Goal: Transaction & Acquisition: Book appointment/travel/reservation

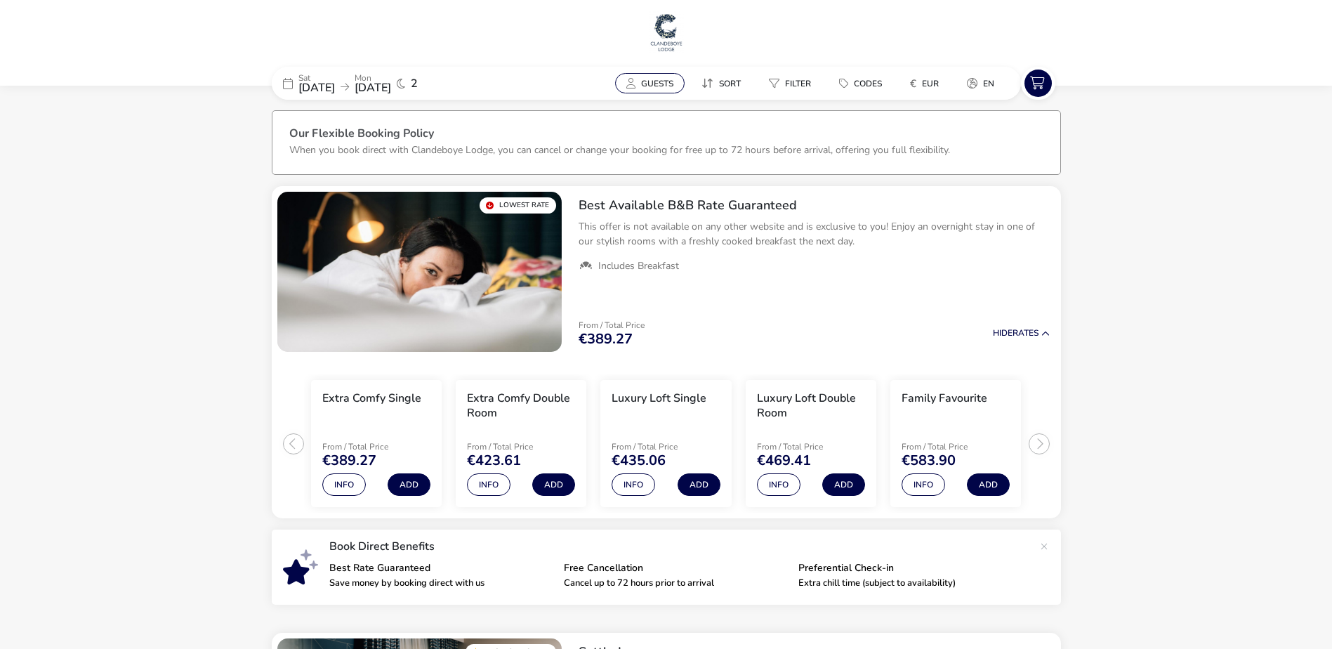
click at [649, 84] on span "Guests" at bounding box center [657, 83] width 32 height 11
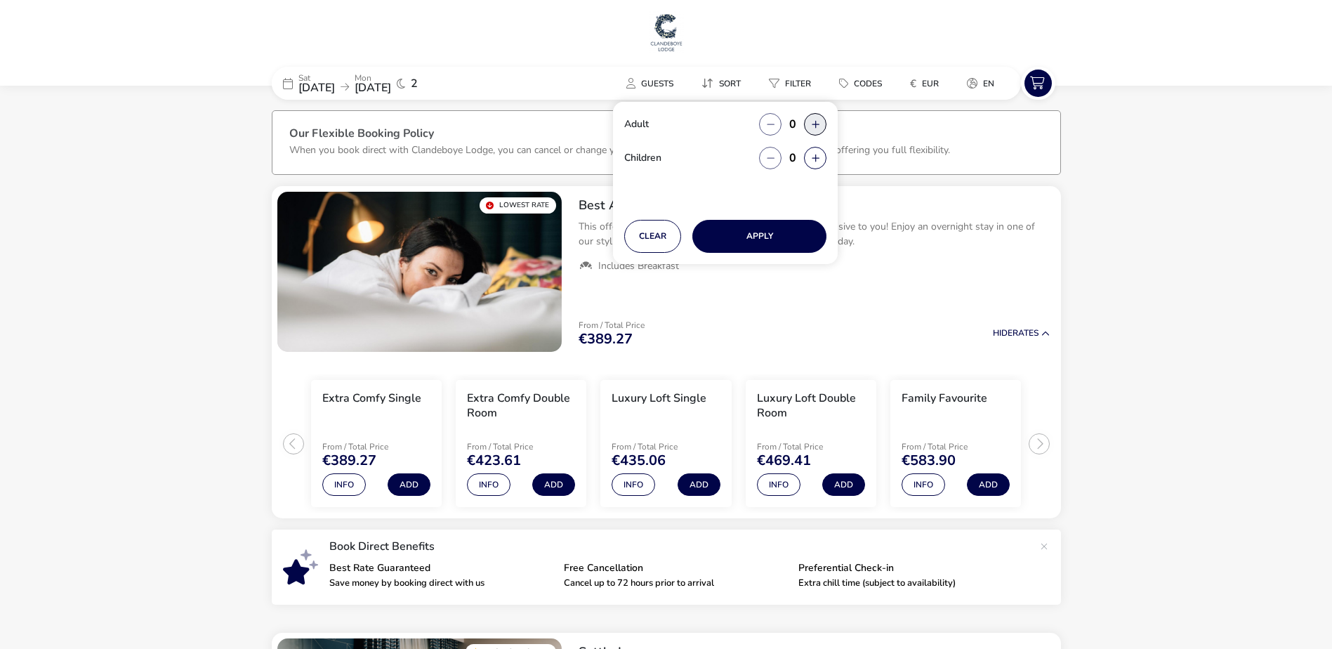
click at [819, 124] on button "button" at bounding box center [815, 124] width 22 height 22
type input "2"
click at [819, 124] on button "button" at bounding box center [815, 124] width 22 height 22
click at [793, 227] on button "Apply" at bounding box center [759, 236] width 134 height 33
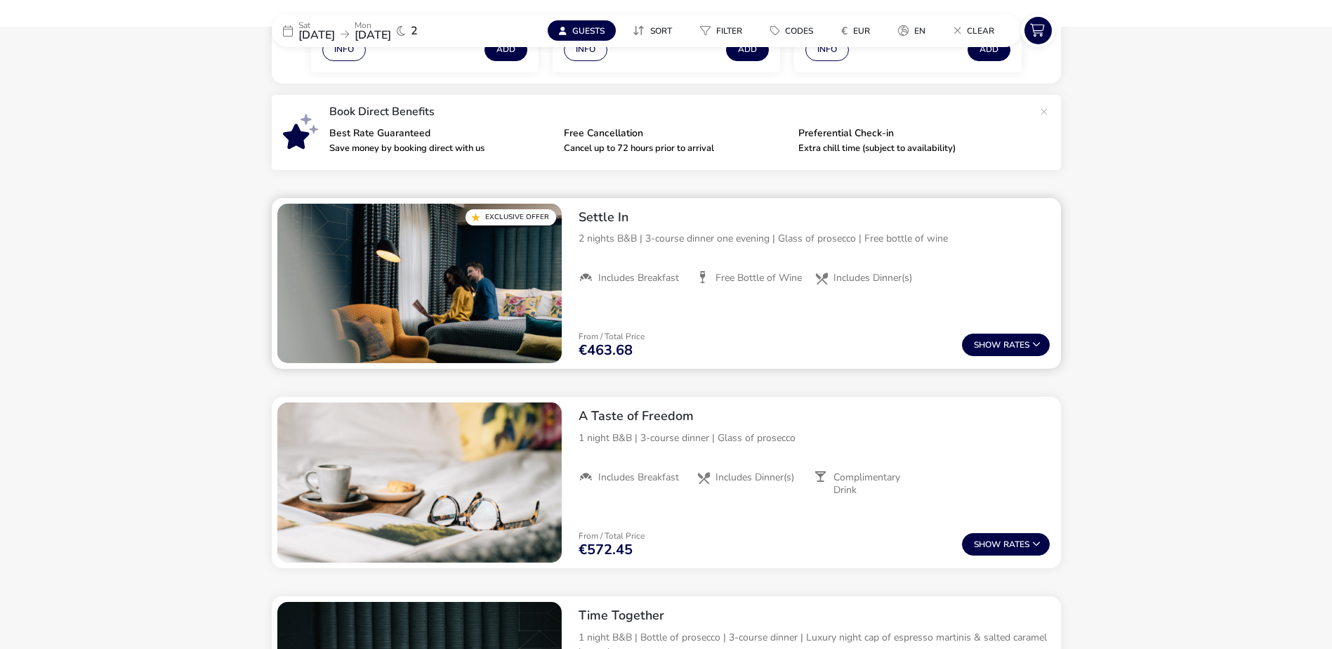
scroll to position [421, 0]
click at [1004, 350] on button "Show Rates" at bounding box center [1006, 344] width 88 height 22
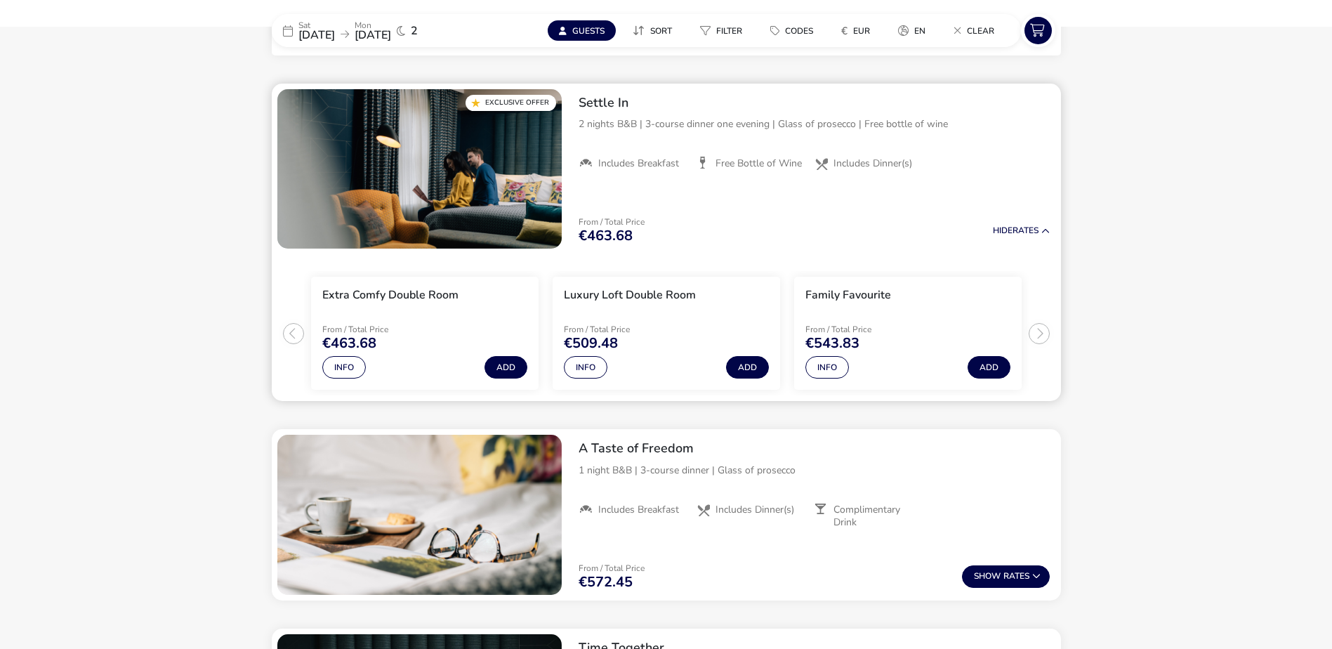
scroll to position [548, 0]
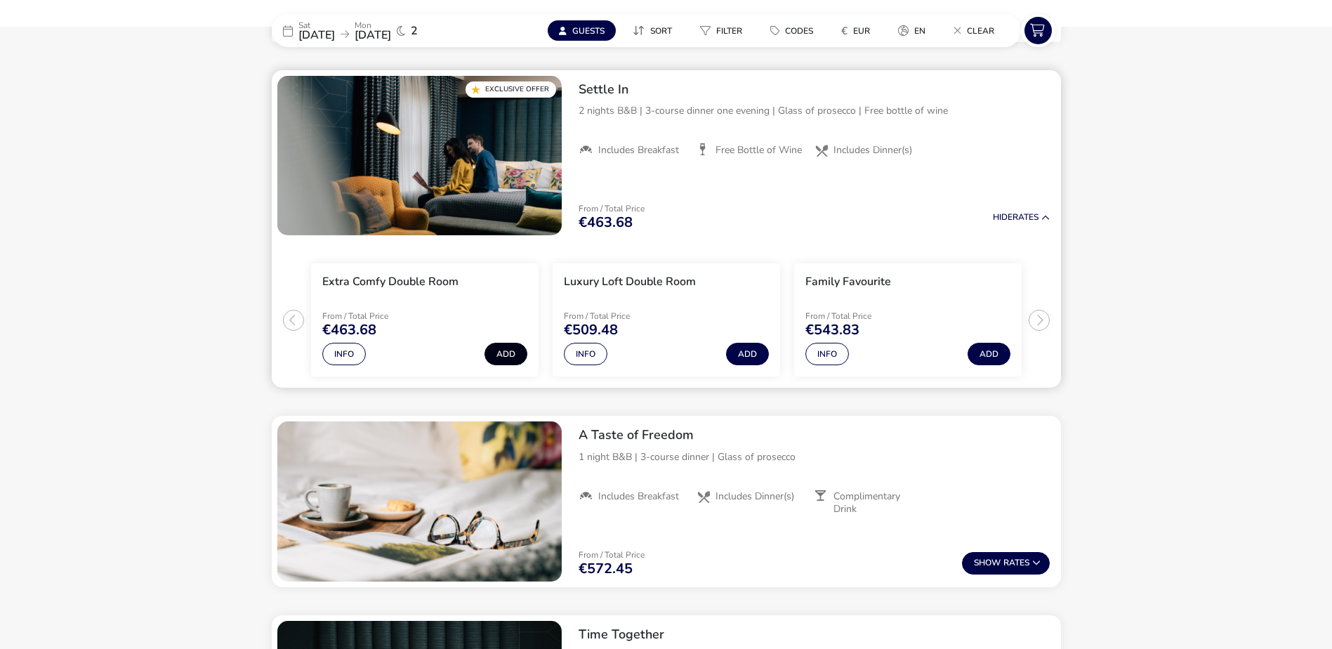
click at [512, 355] on button "Add" at bounding box center [505, 354] width 43 height 22
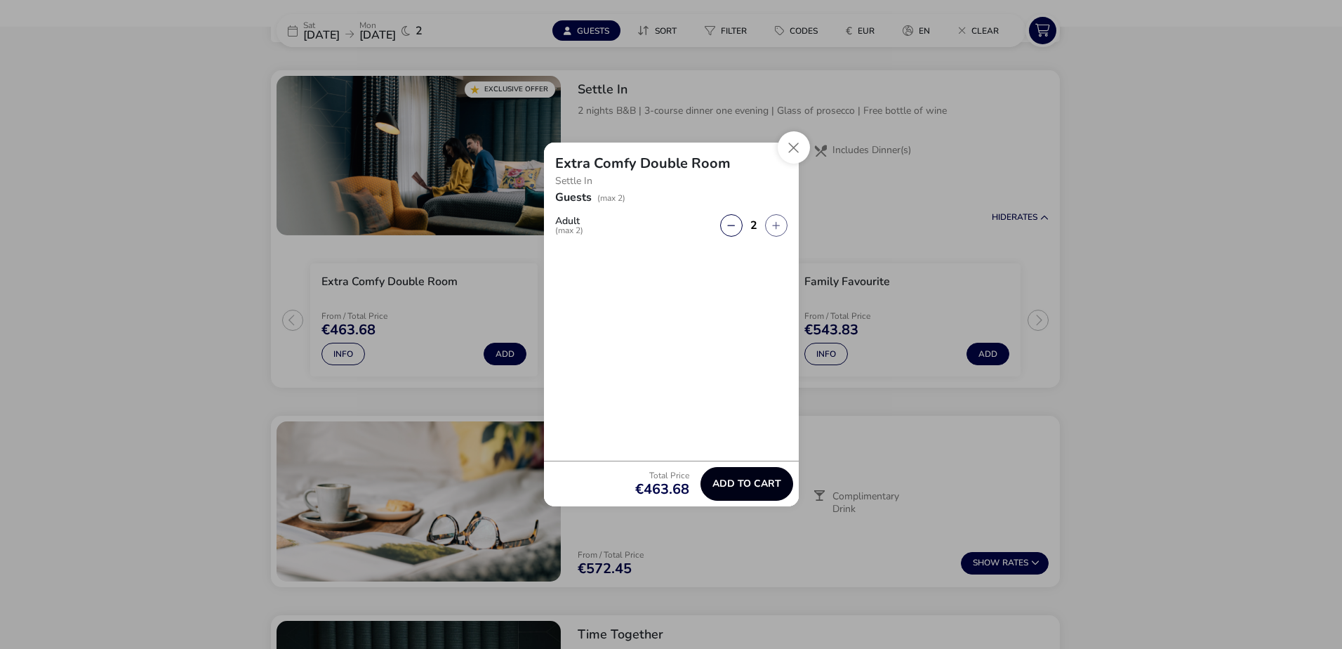
click at [731, 478] on span "Add to cart" at bounding box center [747, 483] width 69 height 11
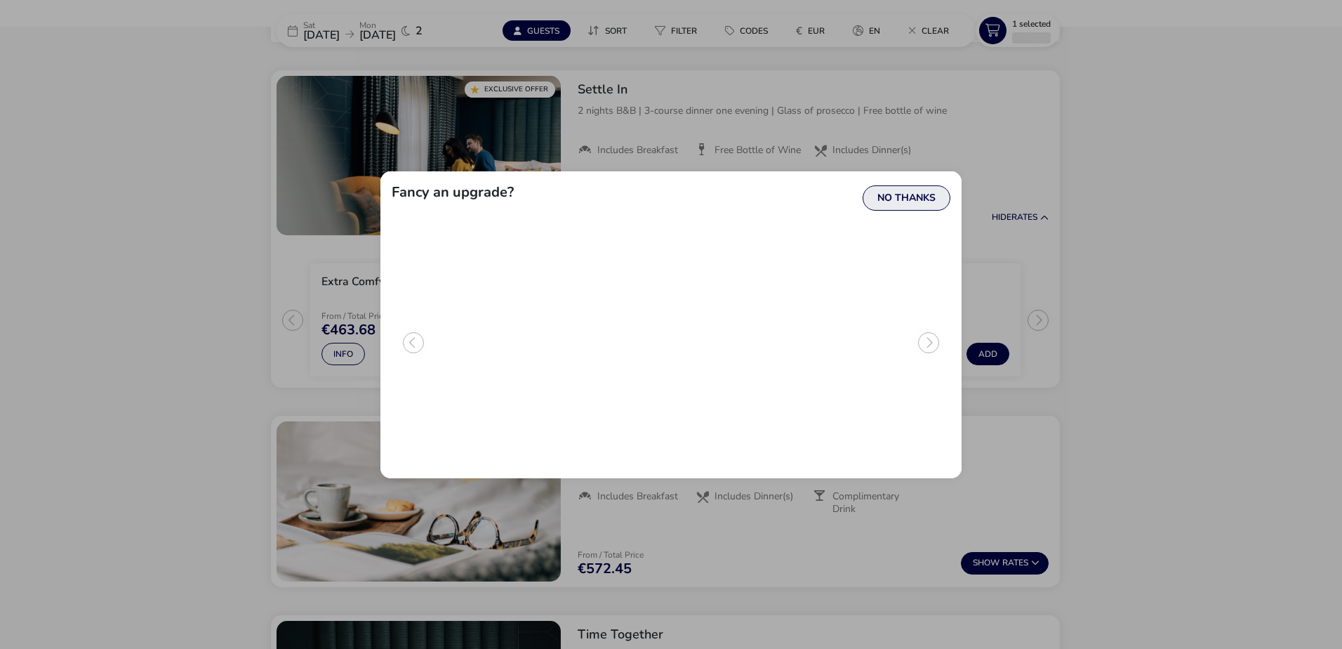
click at [934, 186] on button "No Thanks" at bounding box center [907, 197] width 88 height 25
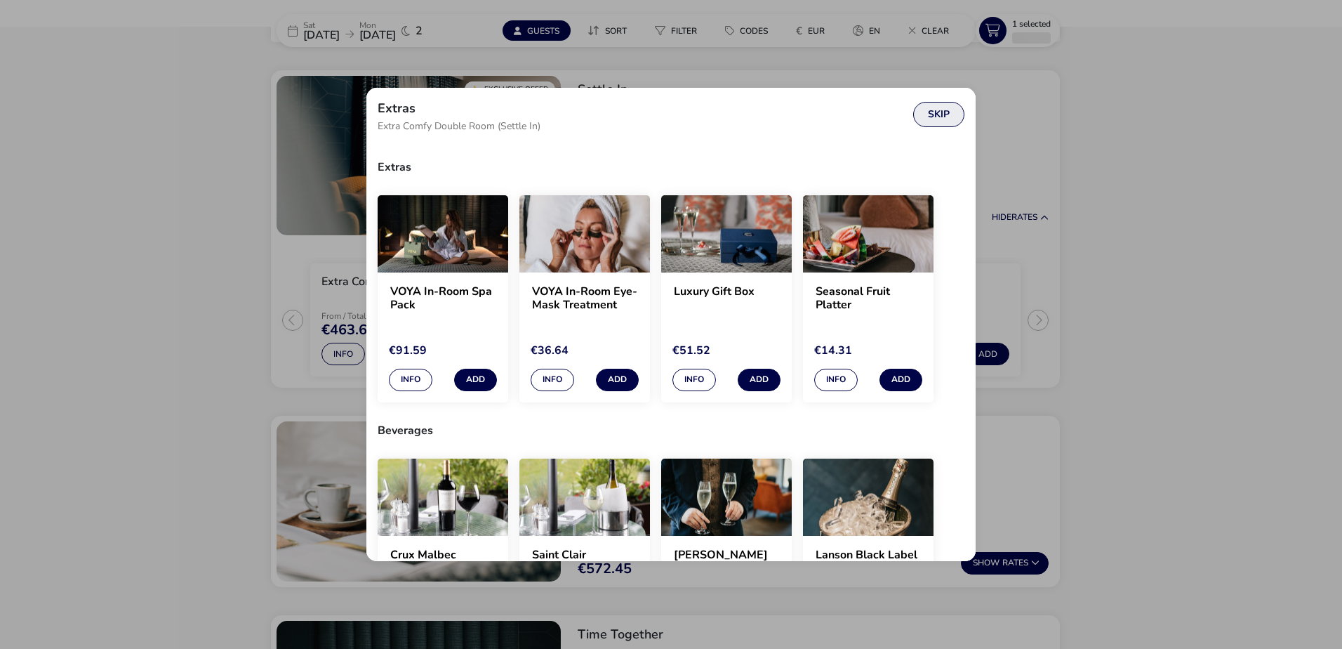
click at [953, 116] on button "Skip" at bounding box center [938, 114] width 51 height 25
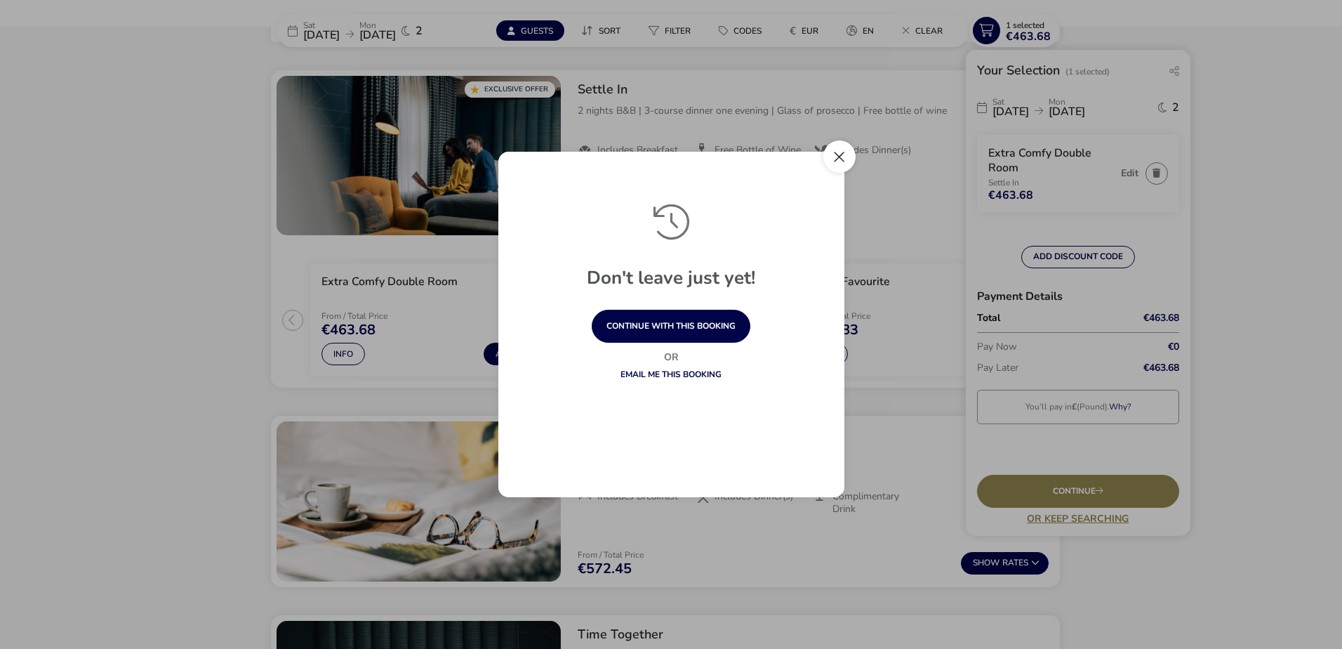
click at [851, 157] on button "Close" at bounding box center [839, 156] width 32 height 32
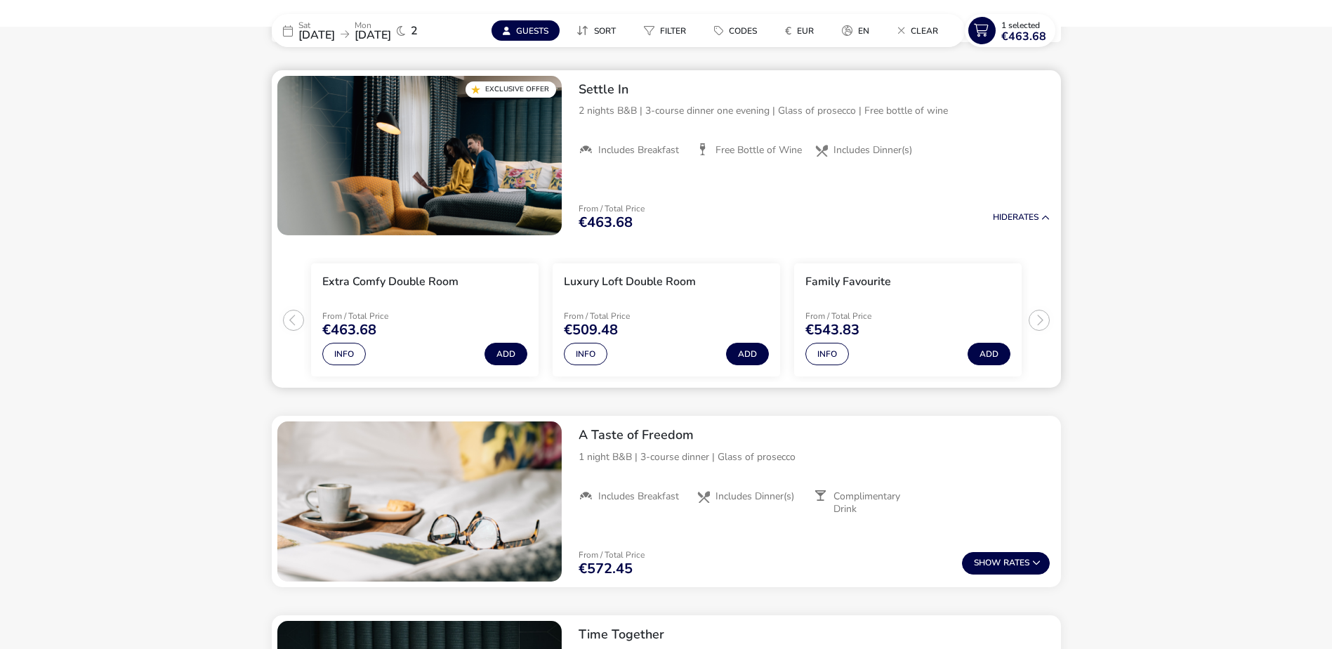
click at [359, 318] on p "From / Total Price" at bounding box center [382, 316] width 120 height 8
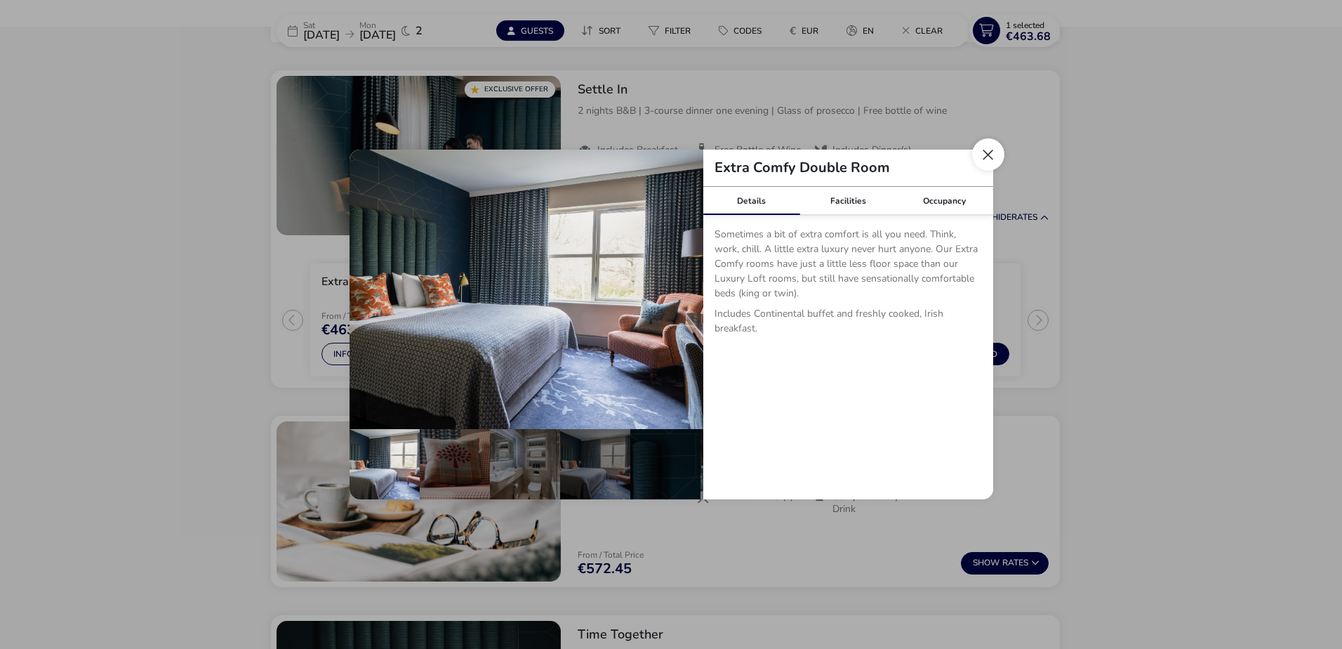
click at [992, 157] on button "Close dialog" at bounding box center [988, 154] width 32 height 32
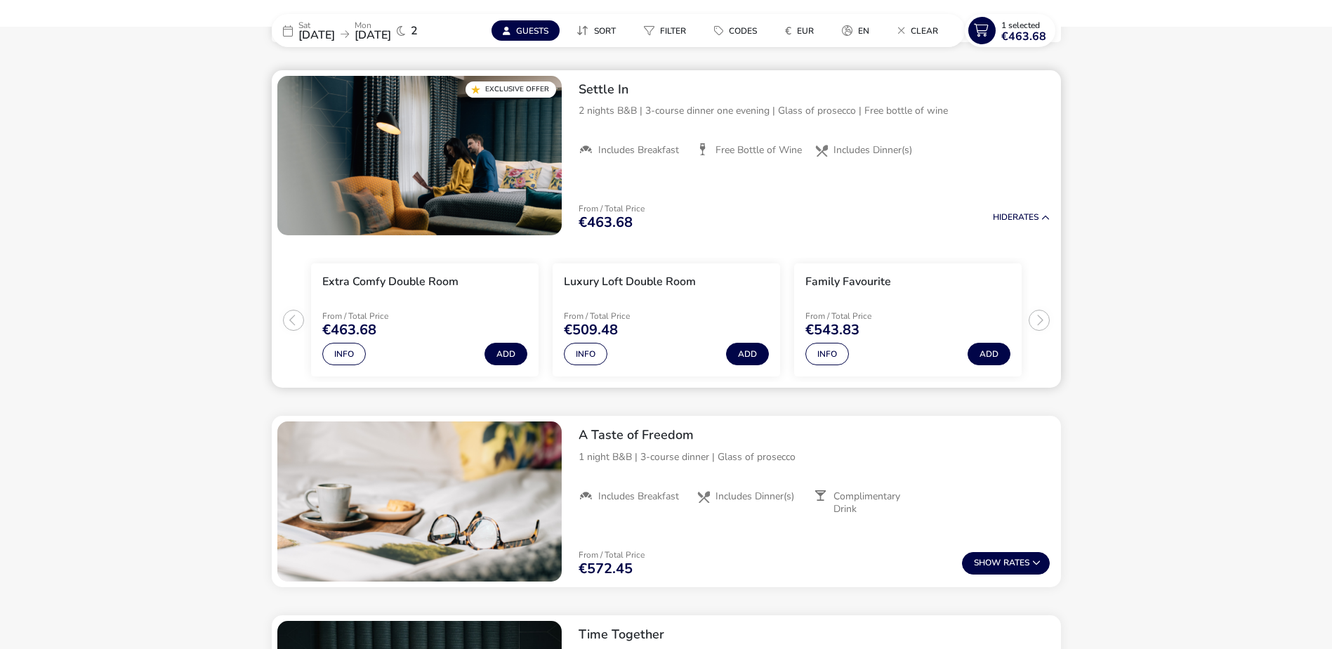
click at [302, 322] on ul "Extra Comfy Double Room From / Total Price €463.68 Info Add Luxury Loft Double …" at bounding box center [666, 314] width 789 height 147
